Goal: Find specific page/section: Find specific page/section

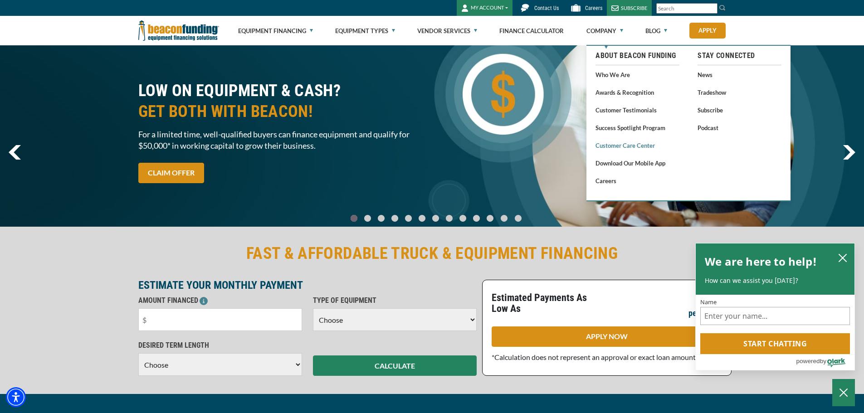
click at [625, 142] on link "Customer Care Center" at bounding box center [637, 145] width 84 height 11
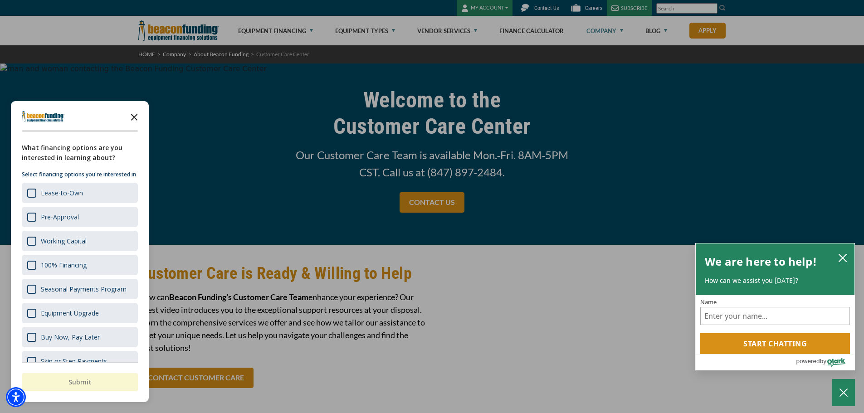
click at [132, 117] on icon "Close the survey" at bounding box center [134, 116] width 18 height 18
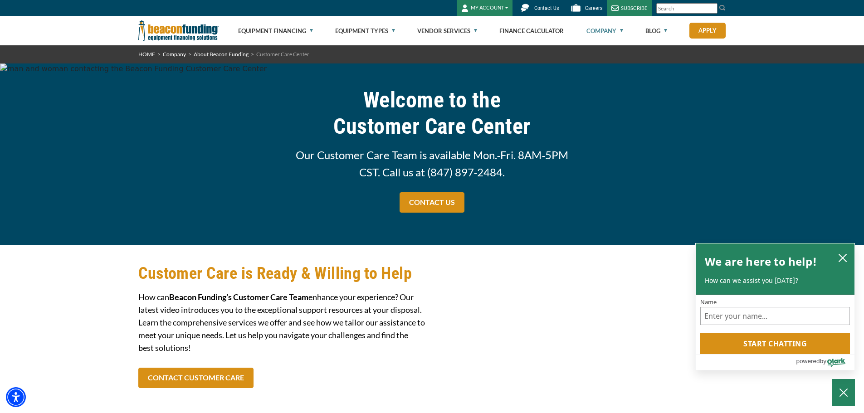
click at [622, 30] on link "Company" at bounding box center [604, 30] width 37 height 29
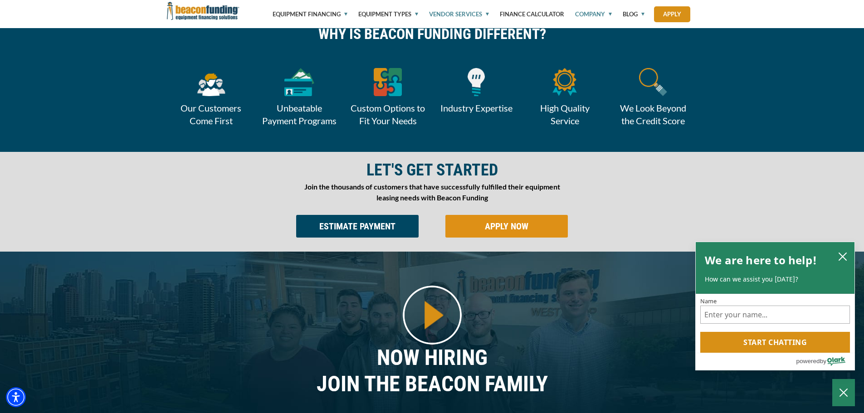
scroll to position [334, 0]
